Goal: Task Accomplishment & Management: Complete application form

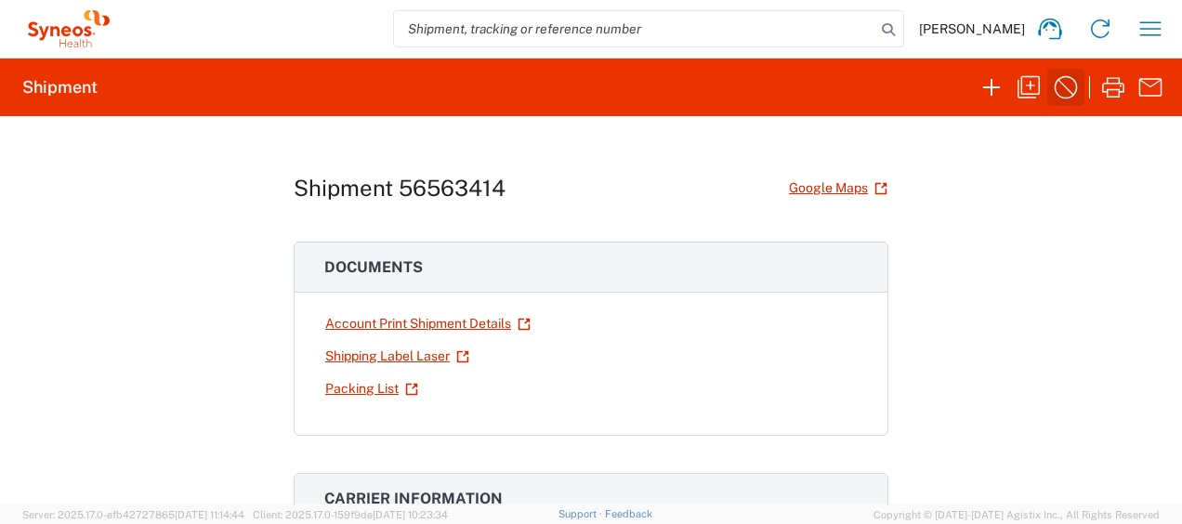
scroll to position [37, 0]
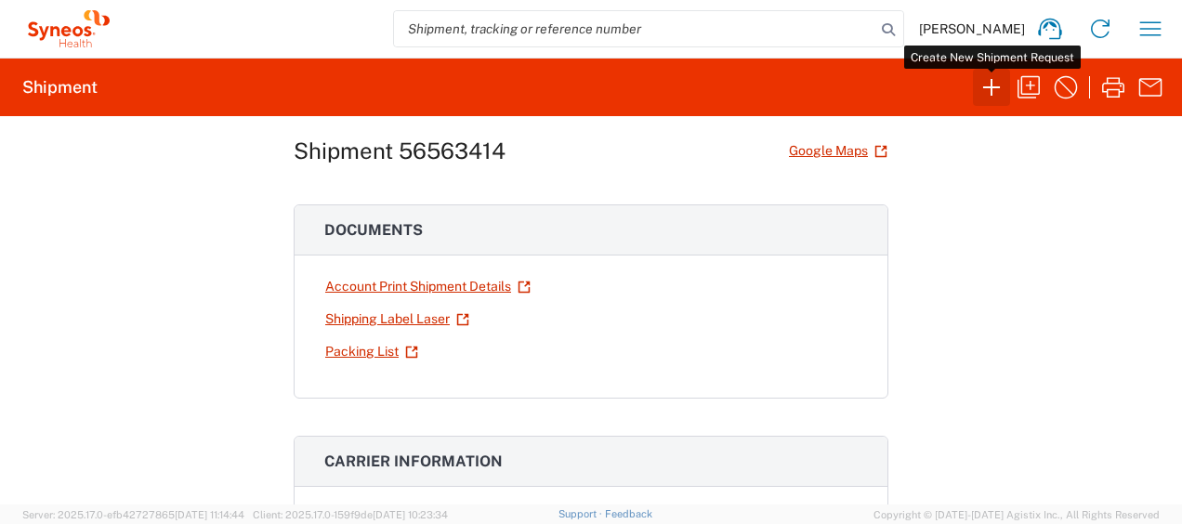
click at [980, 92] on icon "button" at bounding box center [992, 88] width 30 height 30
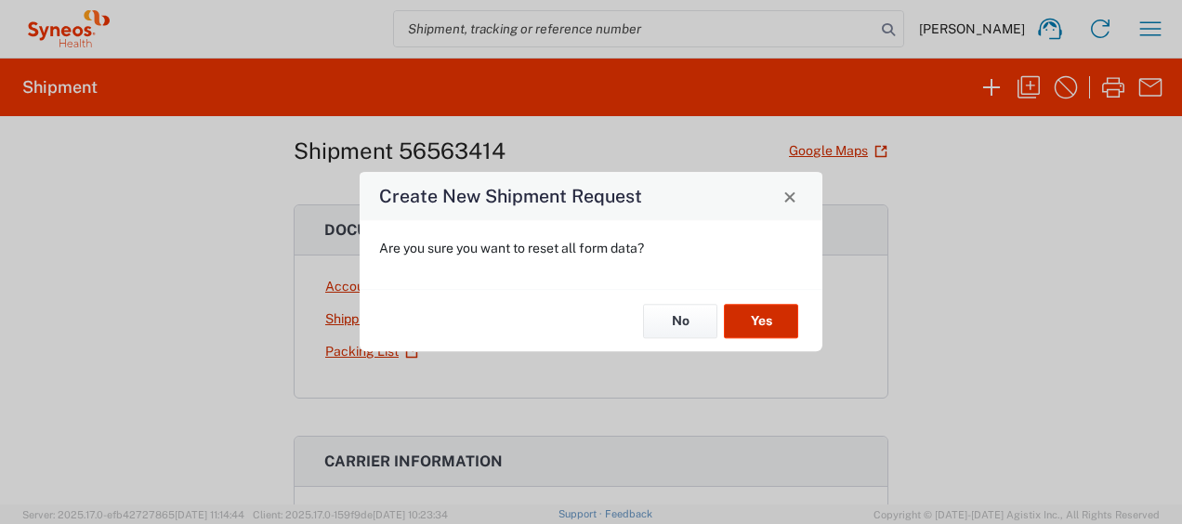
click at [745, 312] on button "Yes" at bounding box center [761, 321] width 74 height 34
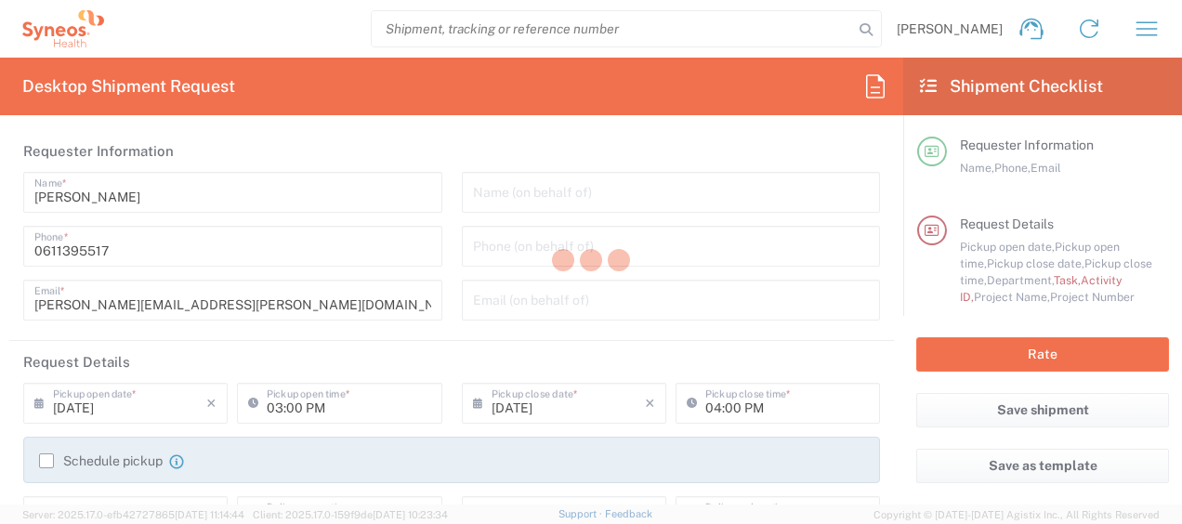
type input "4510"
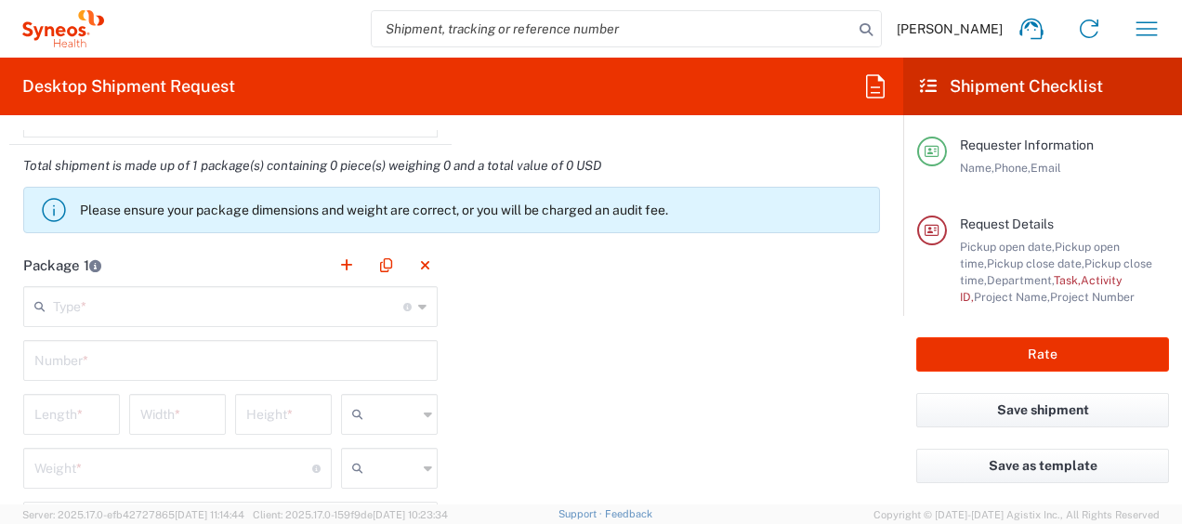
scroll to position [1811, 0]
click at [249, 297] on input "text" at bounding box center [228, 303] width 350 height 33
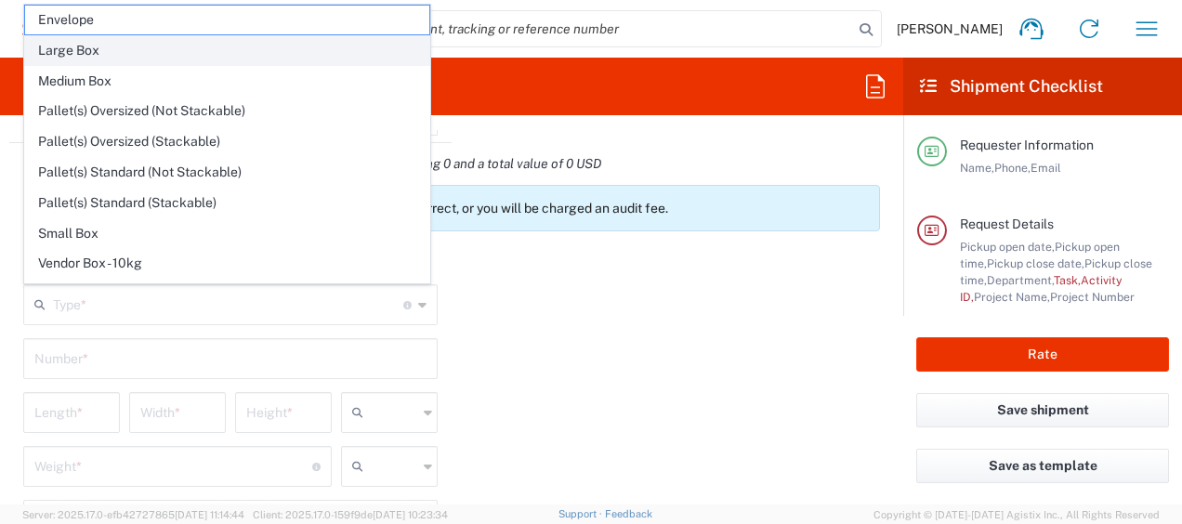
click at [164, 41] on span "Large Box" at bounding box center [227, 50] width 404 height 29
type input "Large Box"
type input "17.5"
type input "12.5"
type input "3"
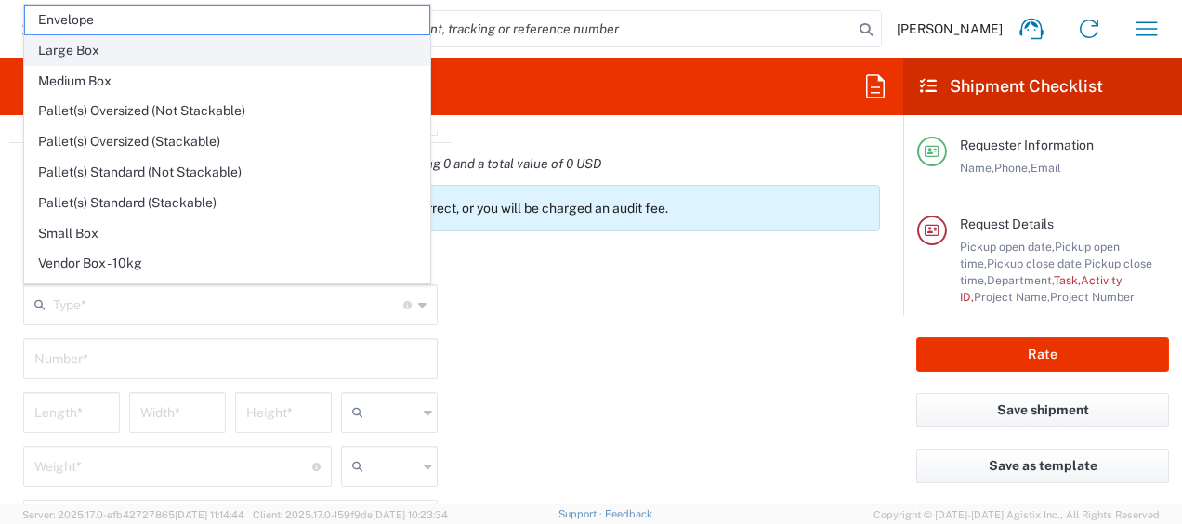
type input "in"
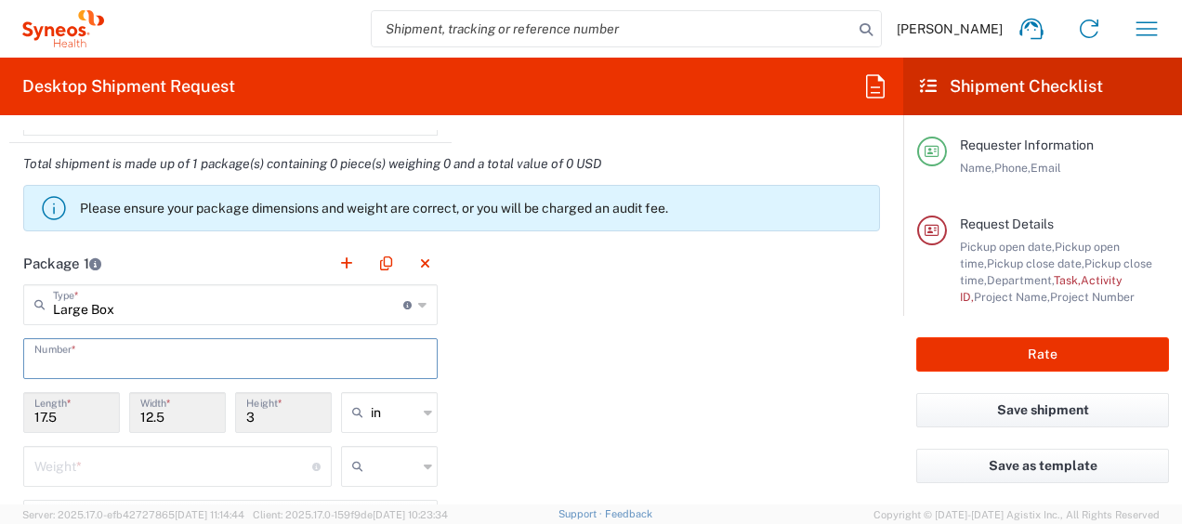
click at [106, 348] on input "text" at bounding box center [230, 357] width 392 height 33
type input "1"
click at [394, 415] on input "text" at bounding box center [394, 413] width 46 height 30
click at [392, 478] on span "cm" at bounding box center [382, 483] width 91 height 29
type input "44.45"
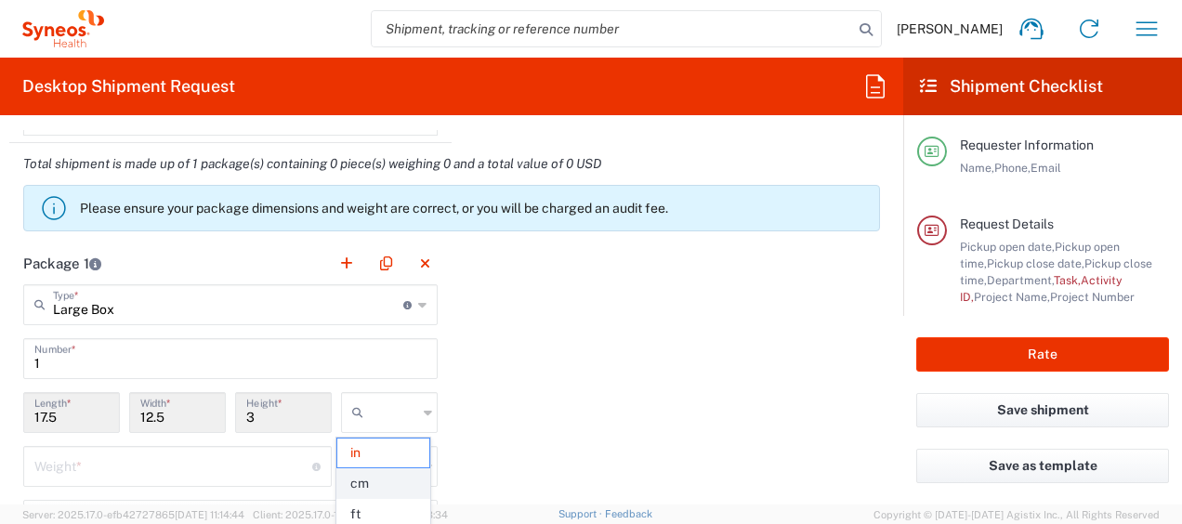
type input "31.75"
type input "7.62"
type input "cm"
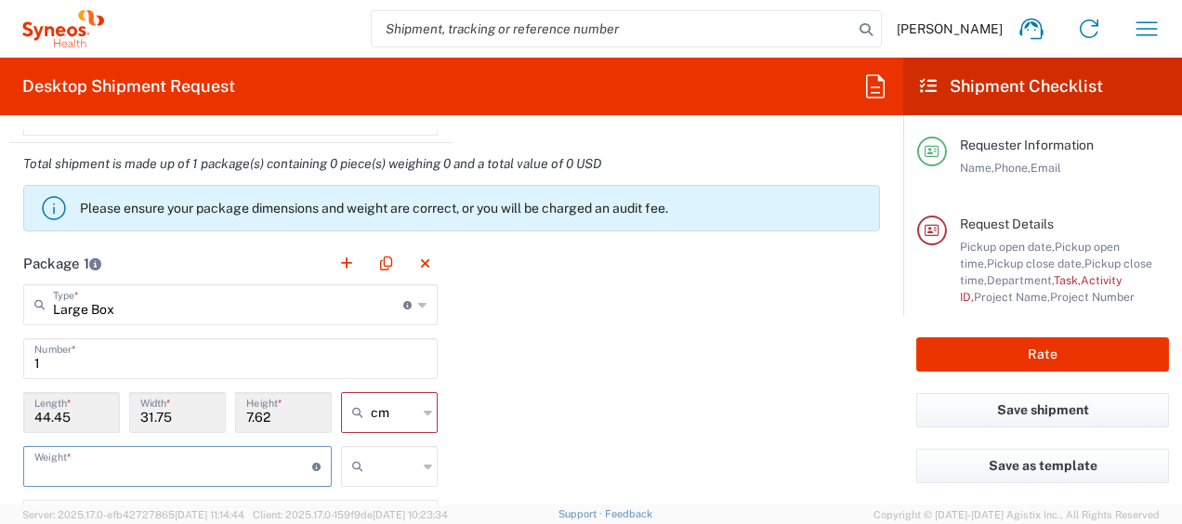
click at [144, 472] on input "number" at bounding box center [173, 465] width 278 height 33
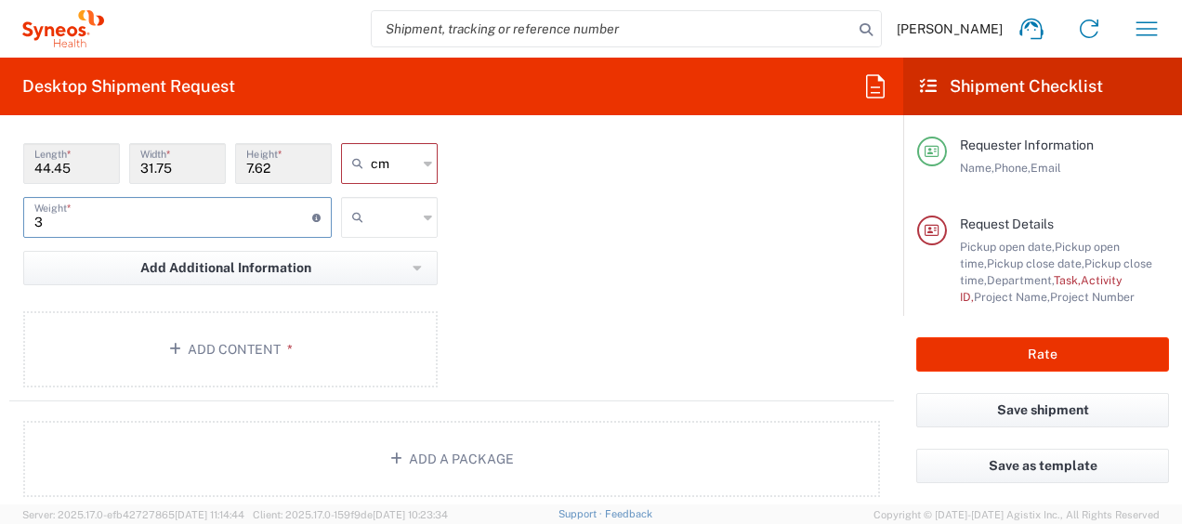
scroll to position [2063, 0]
type input "3"
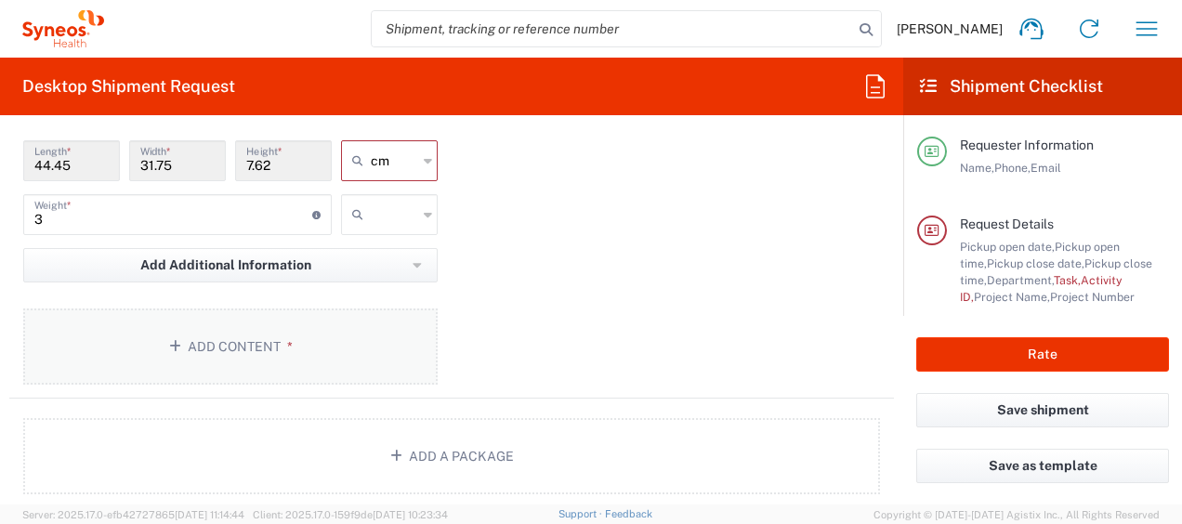
click at [302, 327] on button "Add Content *" at bounding box center [230, 347] width 415 height 76
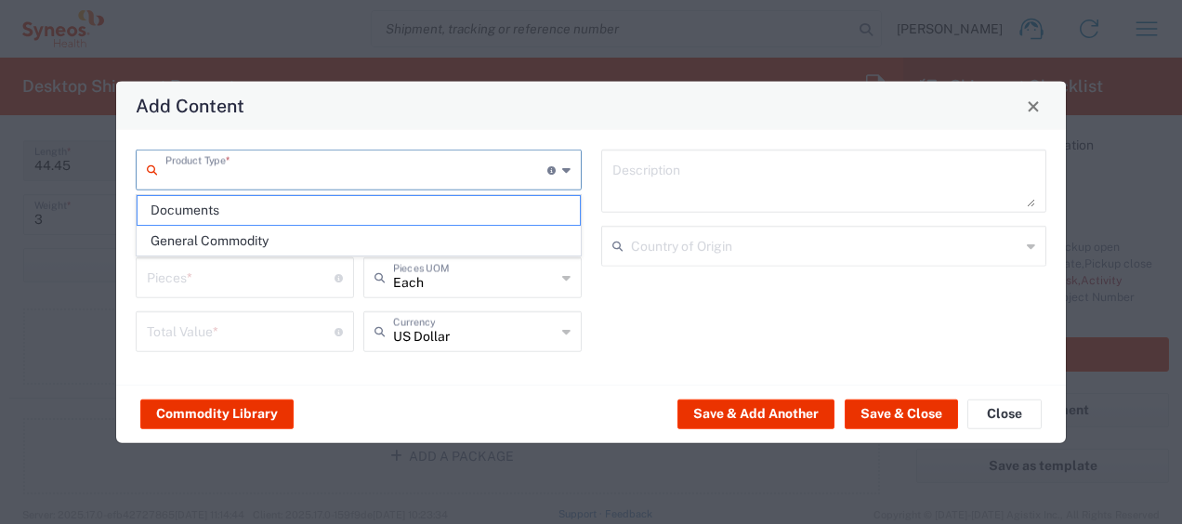
click at [309, 170] on input "text" at bounding box center [356, 168] width 382 height 33
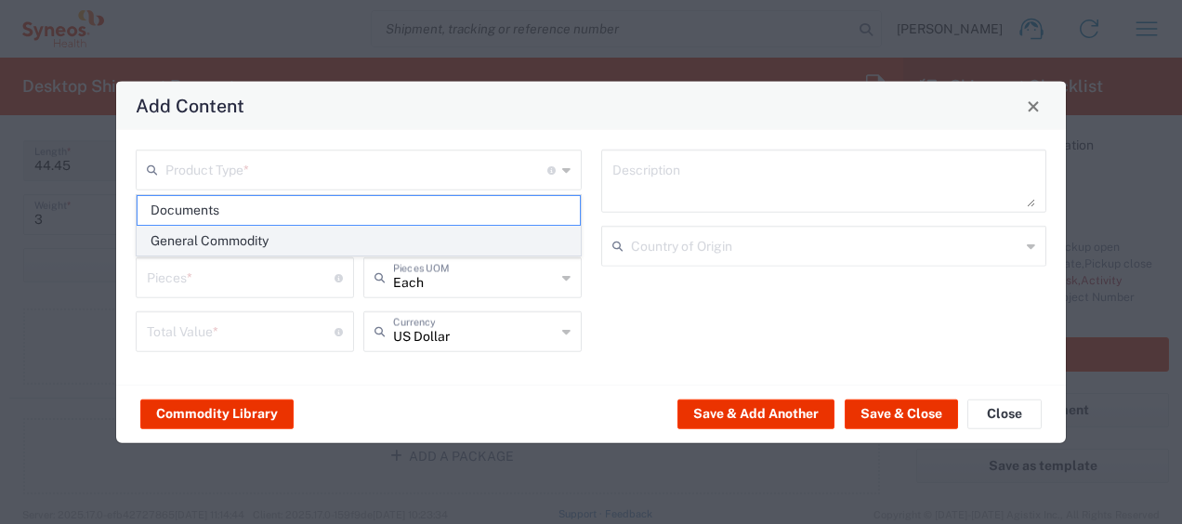
click at [291, 236] on span "General Commodity" at bounding box center [359, 241] width 442 height 29
type input "General Commodity"
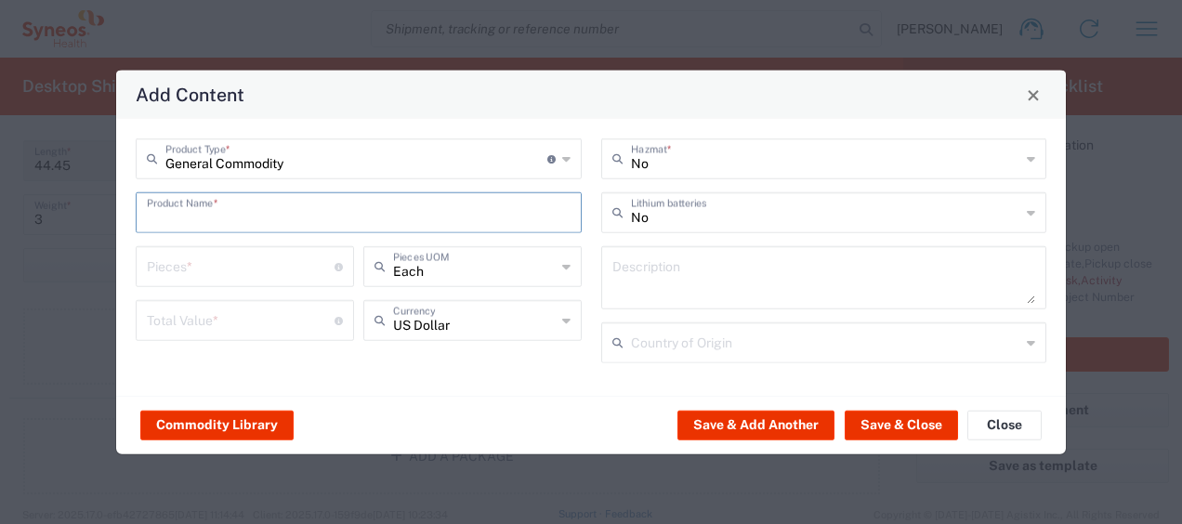
click at [209, 213] on input "text" at bounding box center [359, 211] width 424 height 33
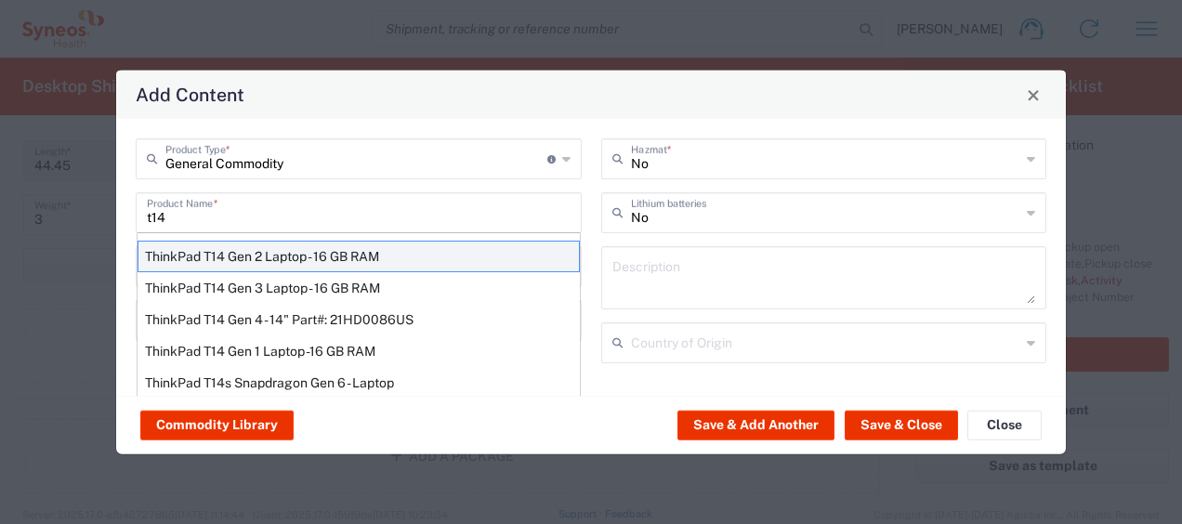
click at [244, 248] on div "ThinkPad T14 Gen 2 Laptop - 16 GB RAM" at bounding box center [359, 257] width 442 height 32
type input "ThinkPad T14 Gen 2 Laptop - 16 GB RAM"
type input "1"
type textarea "Intel Core i7-1156G7 vProÂ® Processor - 14"- 16 GB RAM - 512 GB SSD"
type input "[GEOGRAPHIC_DATA]"
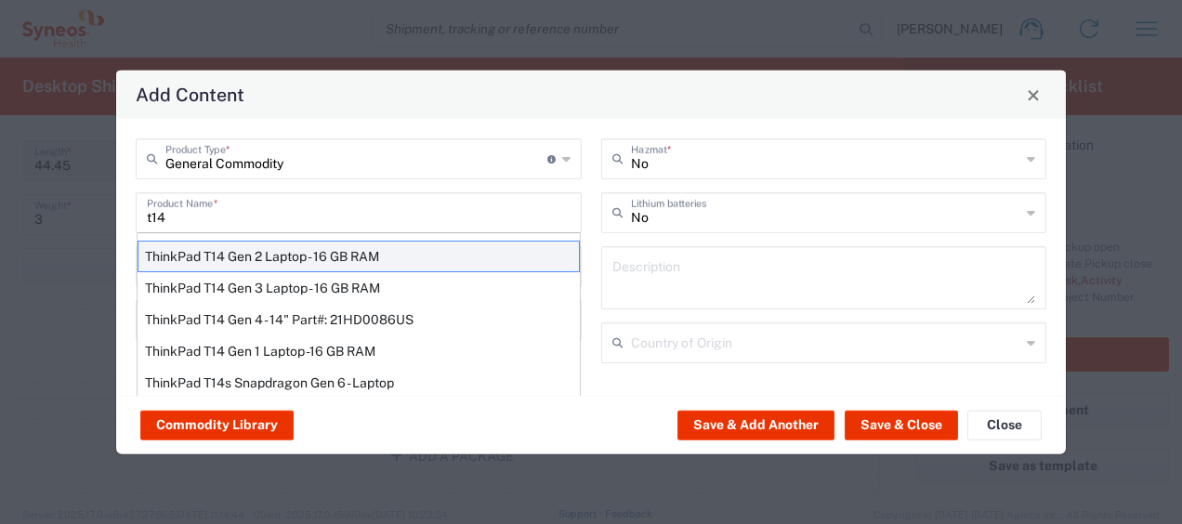
type input "Yes"
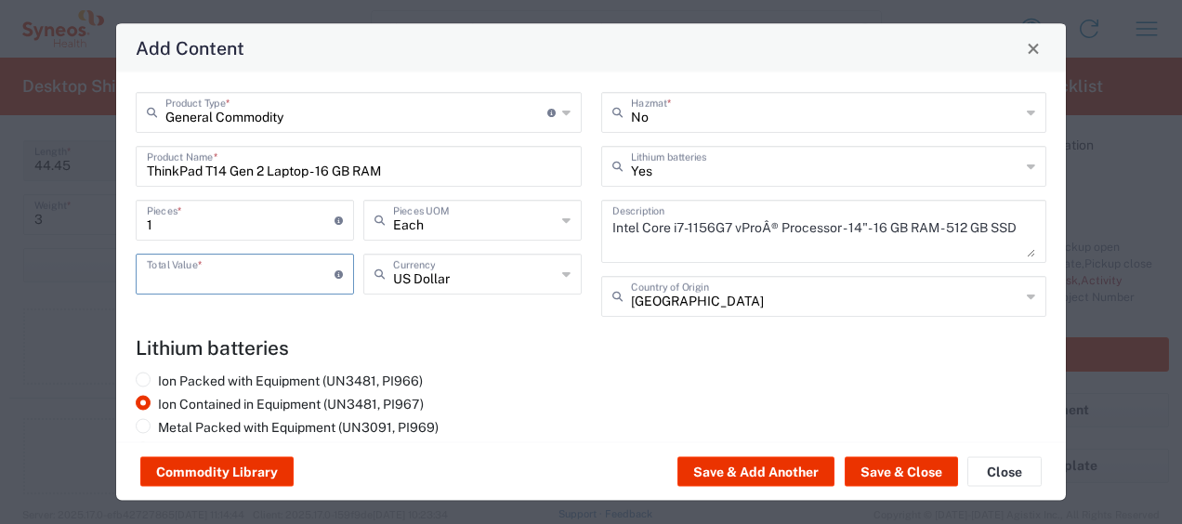
click at [218, 283] on input "number" at bounding box center [241, 273] width 188 height 33
type input "400"
click at [860, 462] on button "Save & Close" at bounding box center [901, 472] width 113 height 30
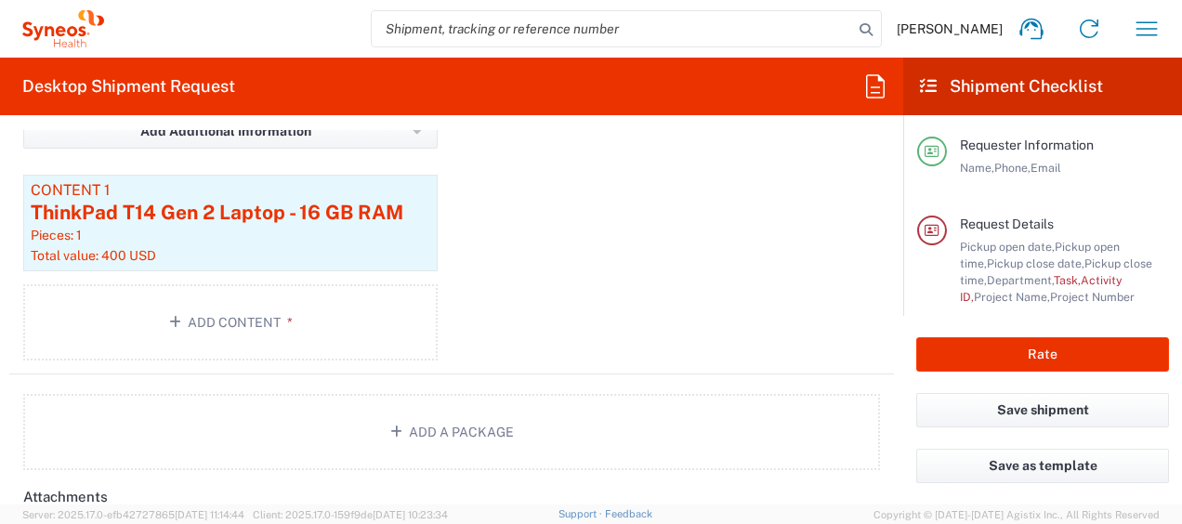
scroll to position [2218, 0]
